Goal: Transaction & Acquisition: Purchase product/service

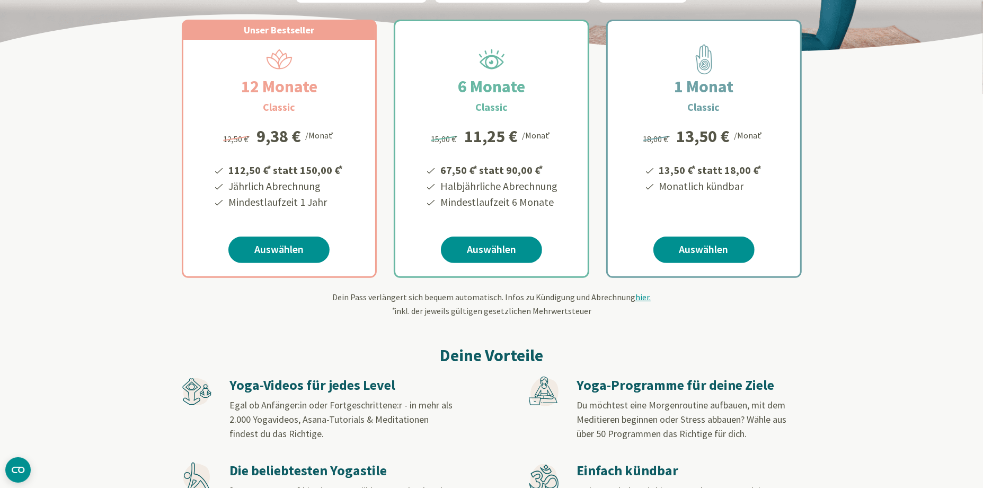
scroll to position [187, 0]
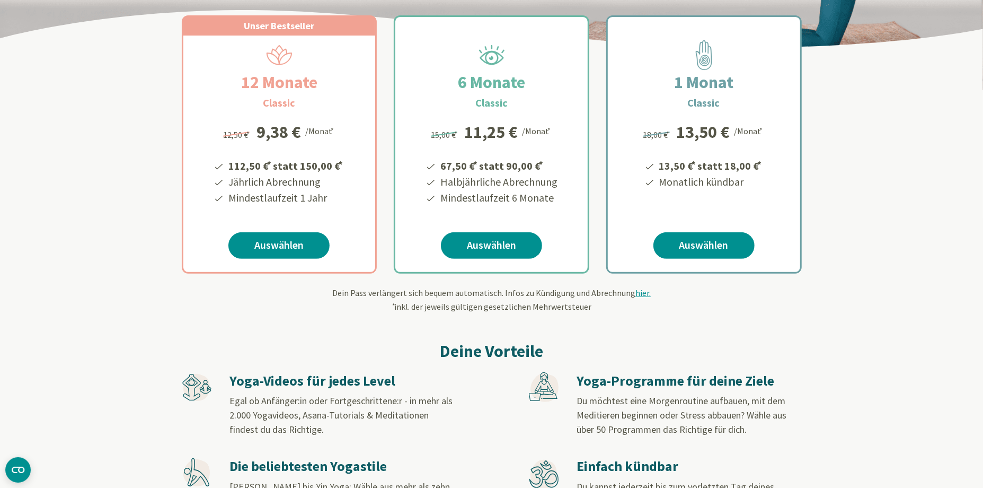
click at [640, 295] on span "hier." at bounding box center [643, 292] width 15 height 11
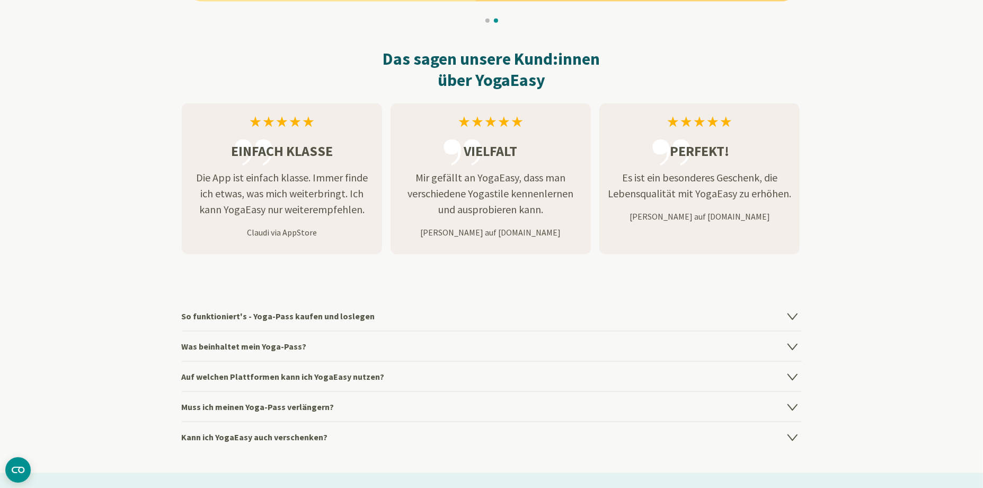
scroll to position [1247, 0]
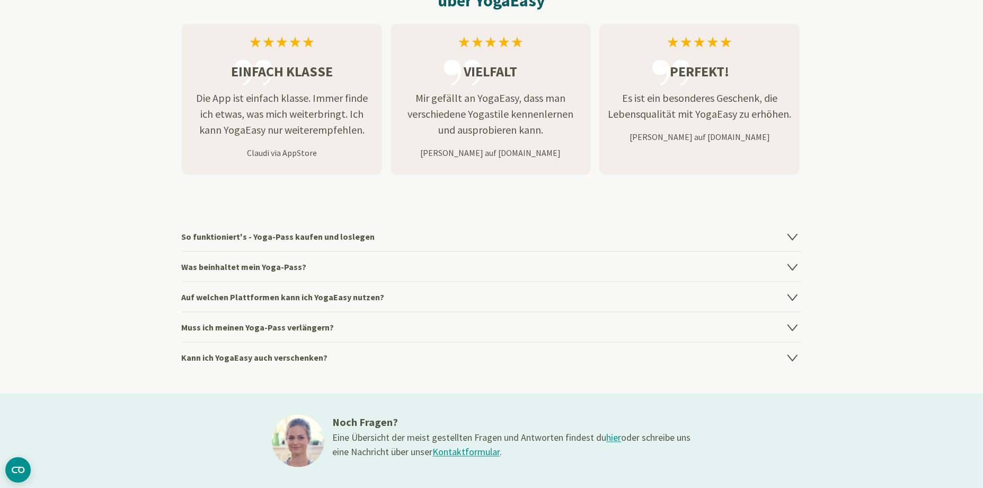
click at [333, 333] on h4 "Muss ich meinen Yoga-Pass verlängern?" at bounding box center [492, 327] width 620 height 30
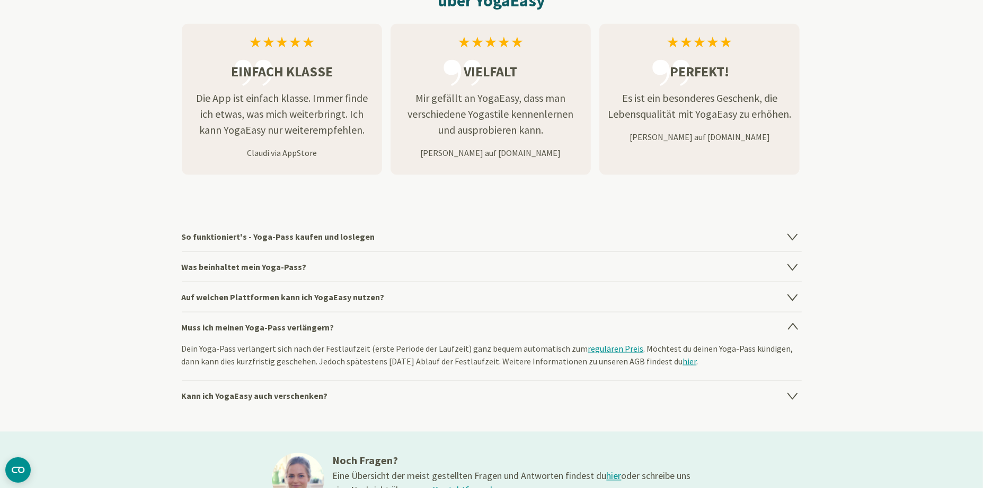
click at [610, 347] on link "regulären Preis" at bounding box center [616, 348] width 56 height 11
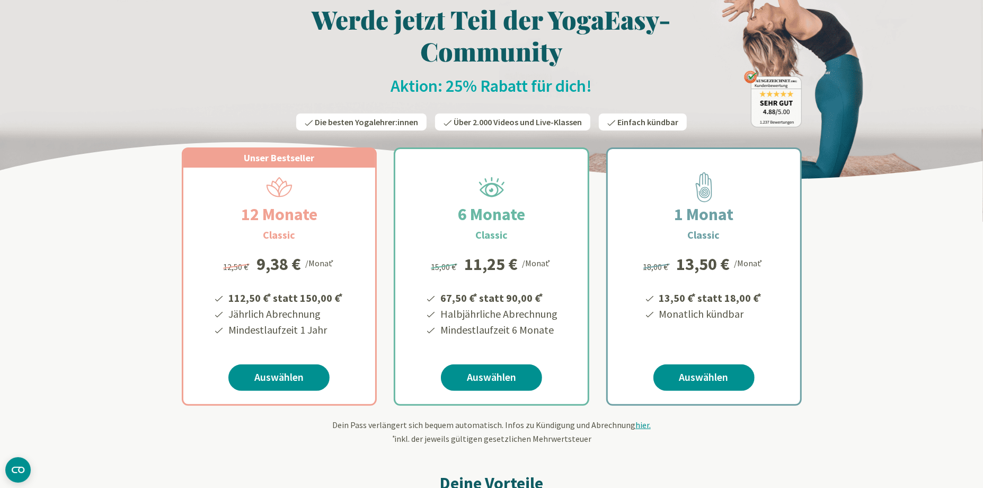
scroll to position [0, 0]
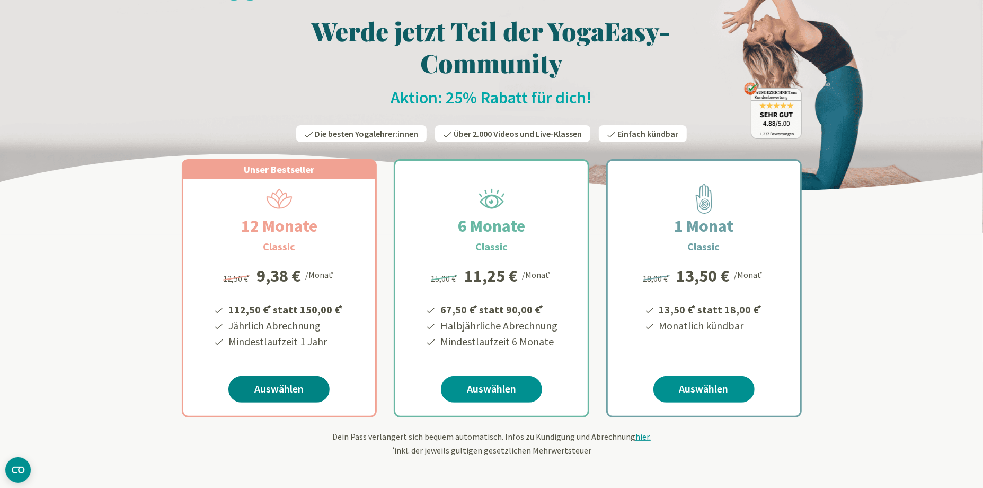
scroll to position [62, 0]
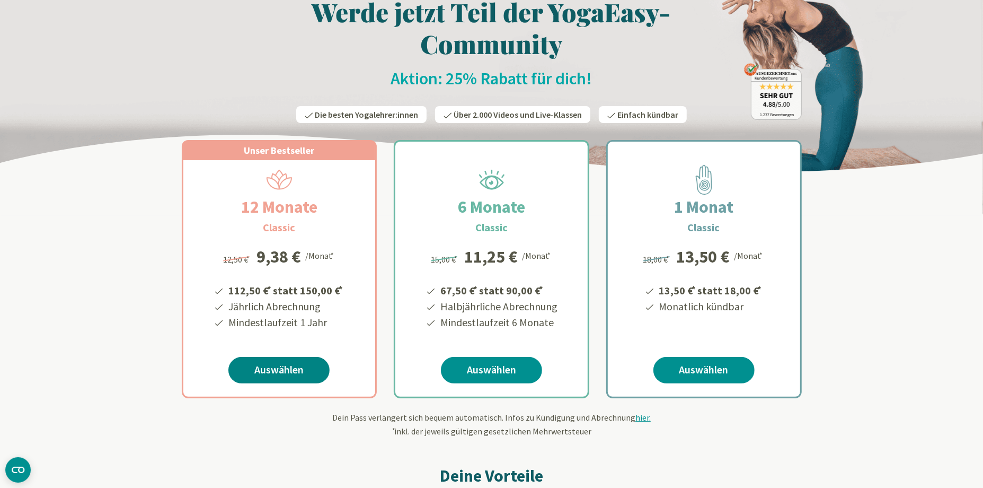
click at [269, 369] on link "Auswählen" at bounding box center [278, 370] width 101 height 27
